Goal: Task Accomplishment & Management: Use online tool/utility

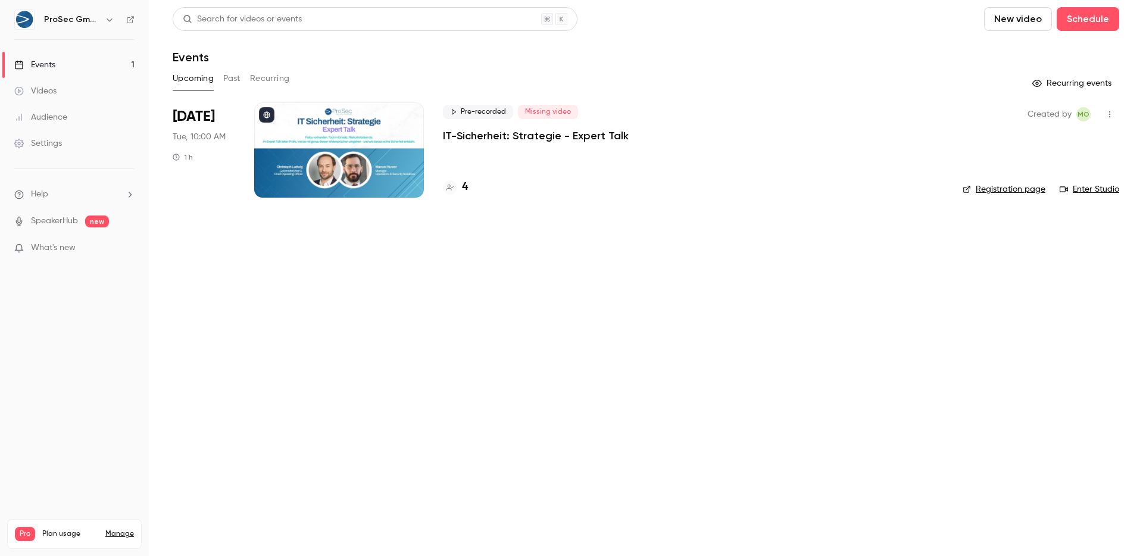
click at [41, 245] on span "What's new" at bounding box center [53, 248] width 45 height 13
click at [60, 136] on div at bounding box center [571, 278] width 1143 height 556
click at [48, 140] on div "Settings" at bounding box center [38, 144] width 48 height 12
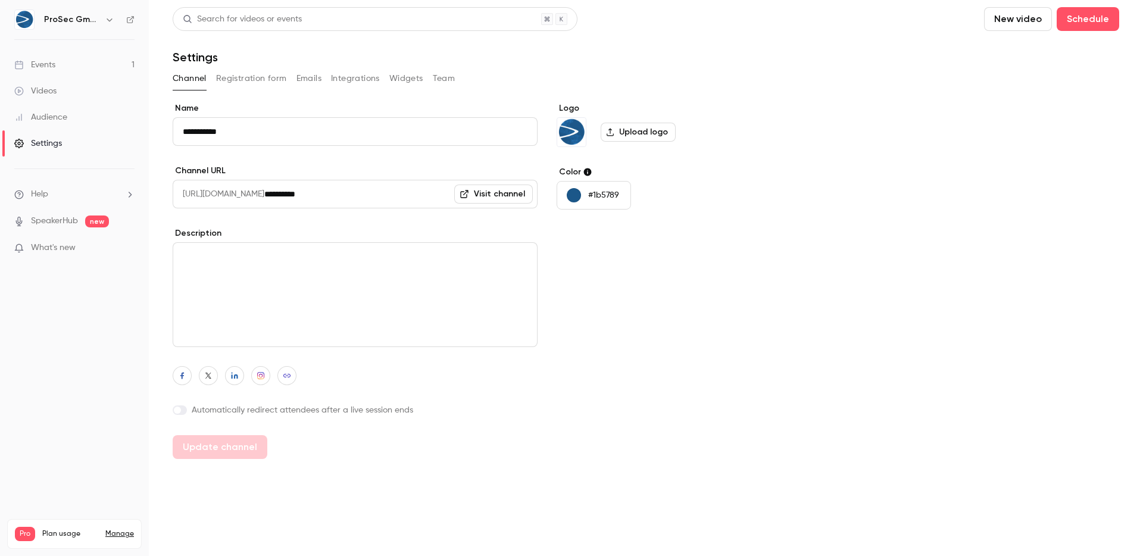
click at [74, 249] on span "What's new" at bounding box center [53, 248] width 45 height 13
click at [55, 77] on div at bounding box center [571, 278] width 1143 height 556
click at [60, 68] on link "Events 1" at bounding box center [74, 65] width 149 height 26
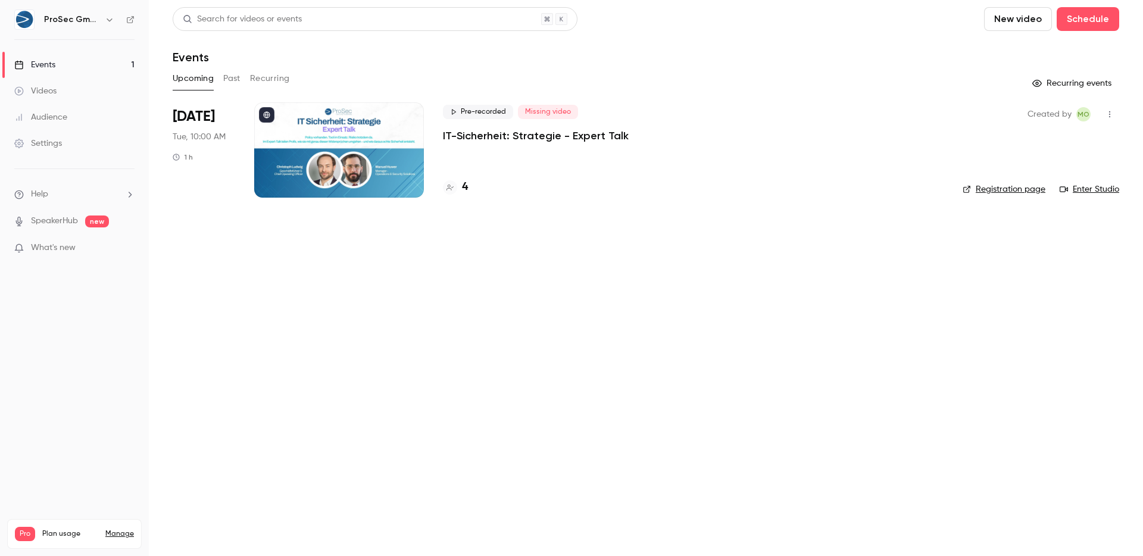
click at [553, 131] on p "IT-Sicherheit: Strategie - Expert Talk" at bounding box center [536, 136] width 186 height 14
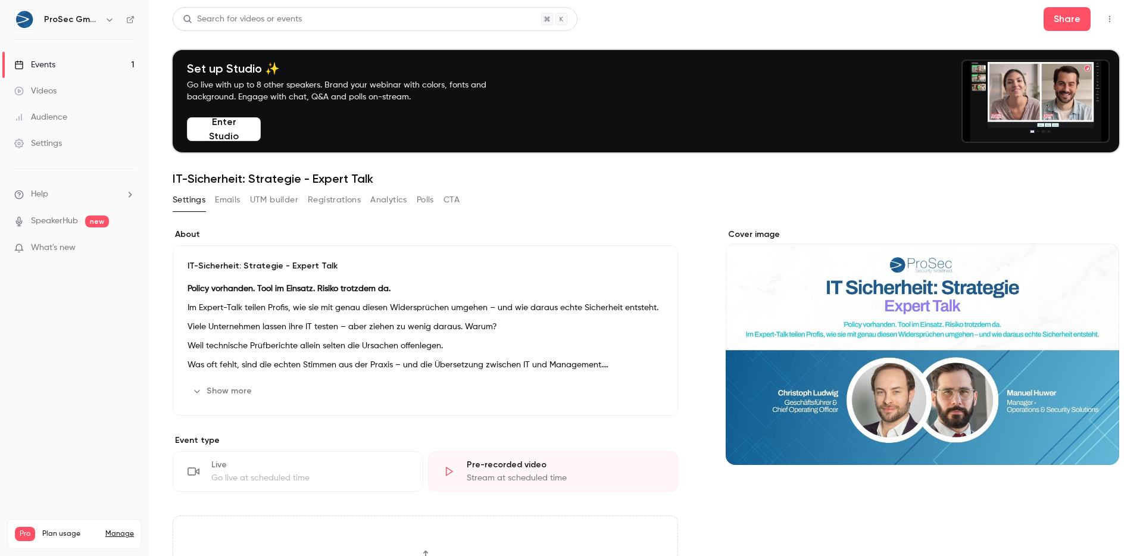
scroll to position [15, 0]
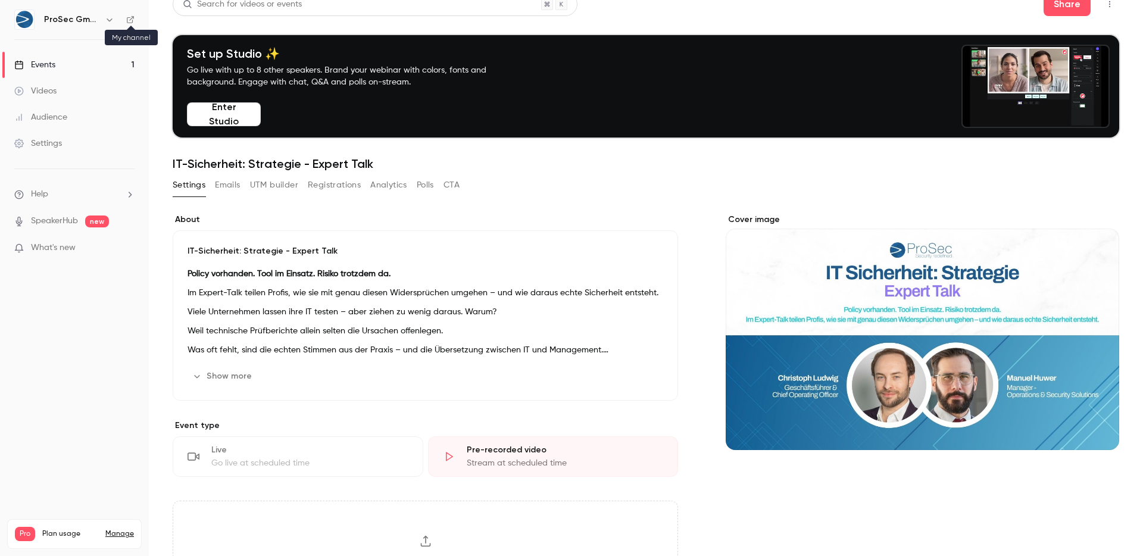
click at [129, 15] on icon at bounding box center [130, 19] width 8 height 8
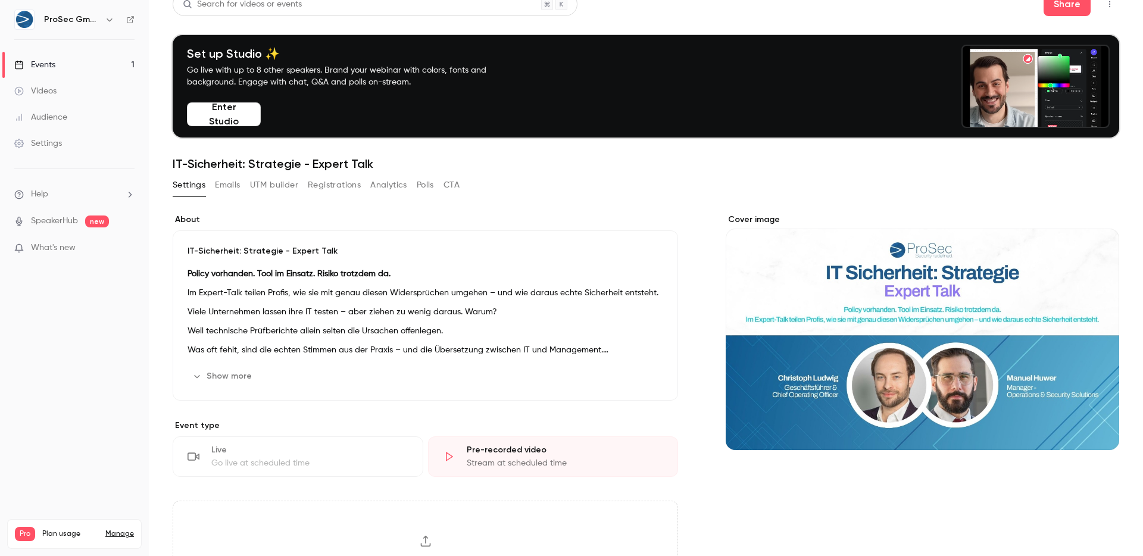
click at [269, 187] on button "UTM builder" at bounding box center [274, 185] width 48 height 19
